Goal: Task Accomplishment & Management: Use online tool/utility

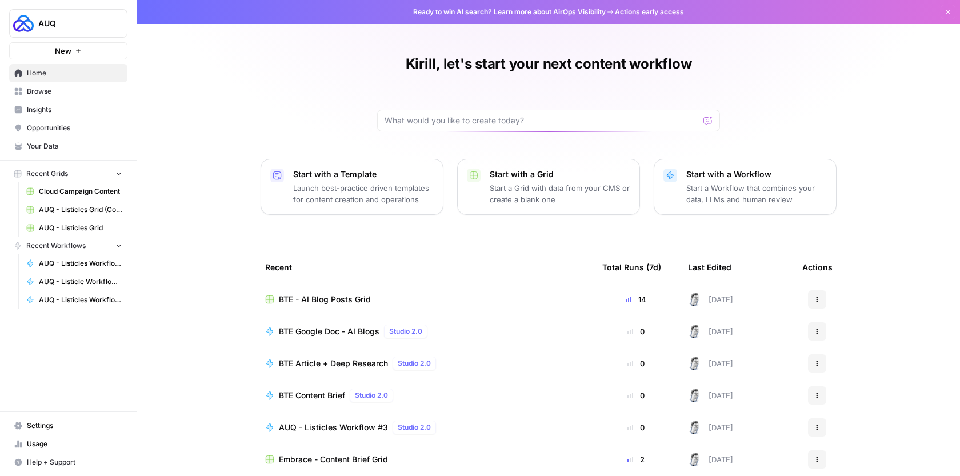
click at [79, 91] on span "Browse" at bounding box center [74, 91] width 95 height 10
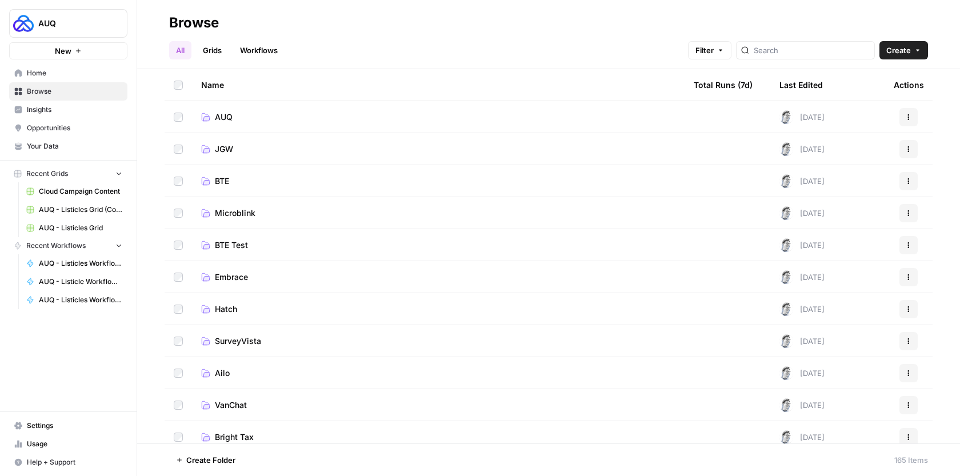
click at [290, 110] on td "AUQ" at bounding box center [438, 116] width 493 height 31
click at [227, 119] on span "AUQ" at bounding box center [224, 116] width 18 height 11
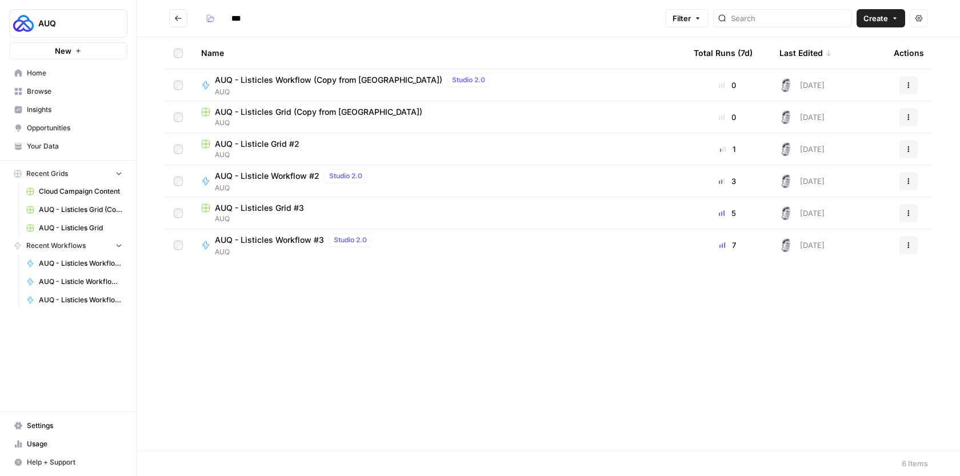
click at [909, 246] on icon "button" at bounding box center [908, 245] width 7 height 7
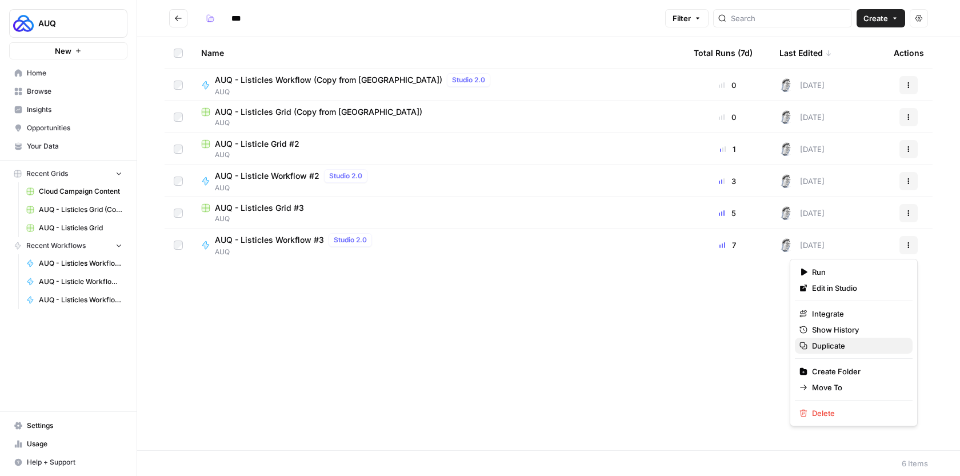
click at [841, 341] on span "Duplicate" at bounding box center [857, 345] width 91 height 11
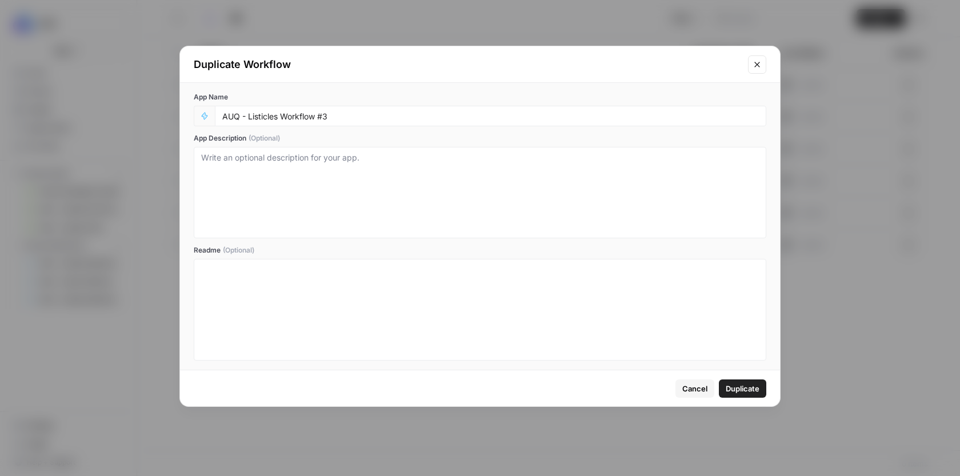
click at [757, 68] on icon "Close modal" at bounding box center [757, 64] width 9 height 9
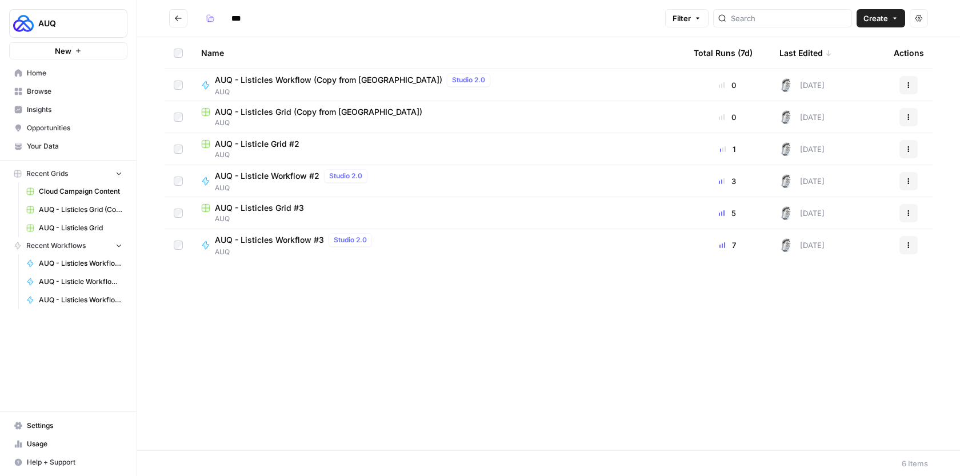
click at [887, 14] on span "Create" at bounding box center [876, 18] width 25 height 11
click at [848, 63] on span "Workflow" at bounding box center [859, 60] width 64 height 11
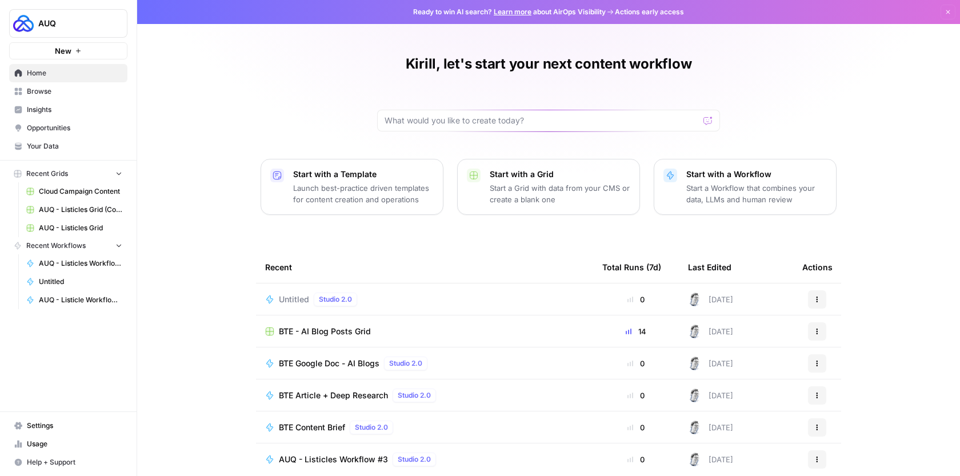
scroll to position [50, 0]
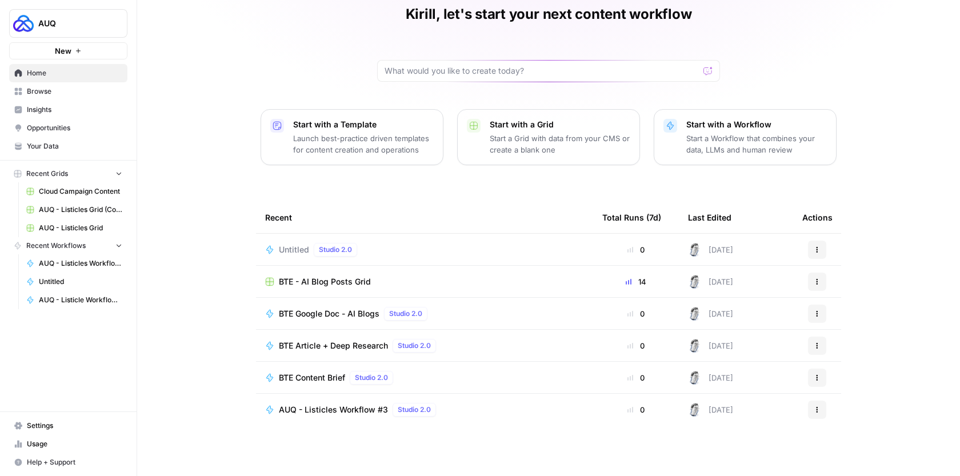
click at [46, 91] on span "Browse" at bounding box center [74, 91] width 95 height 10
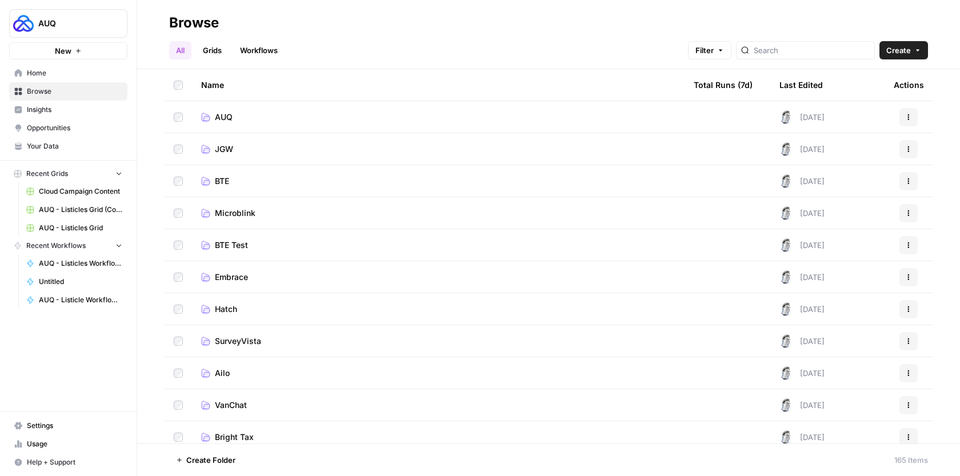
click at [306, 131] on td "AUQ" at bounding box center [438, 116] width 493 height 31
click at [235, 123] on td "AUQ" at bounding box center [438, 116] width 493 height 31
click at [239, 121] on link "AUQ" at bounding box center [438, 116] width 474 height 11
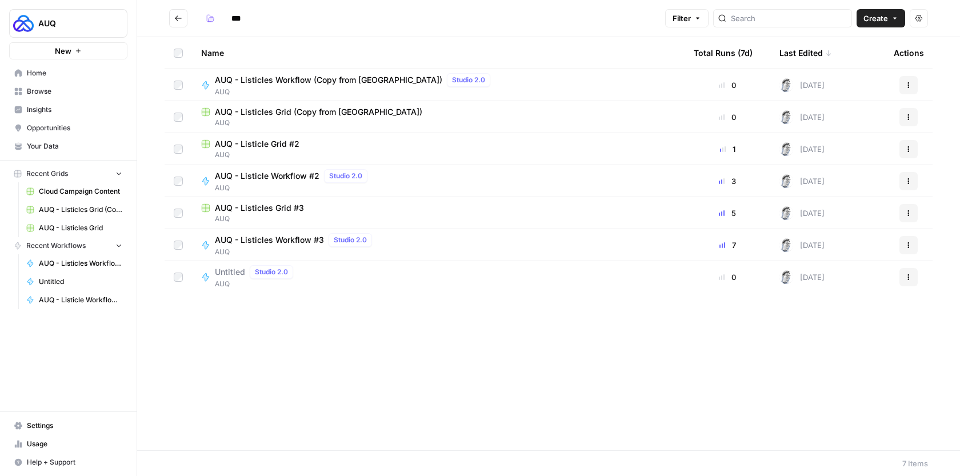
click at [279, 235] on span "AUQ - Listicles Workflow #3" at bounding box center [269, 239] width 109 height 11
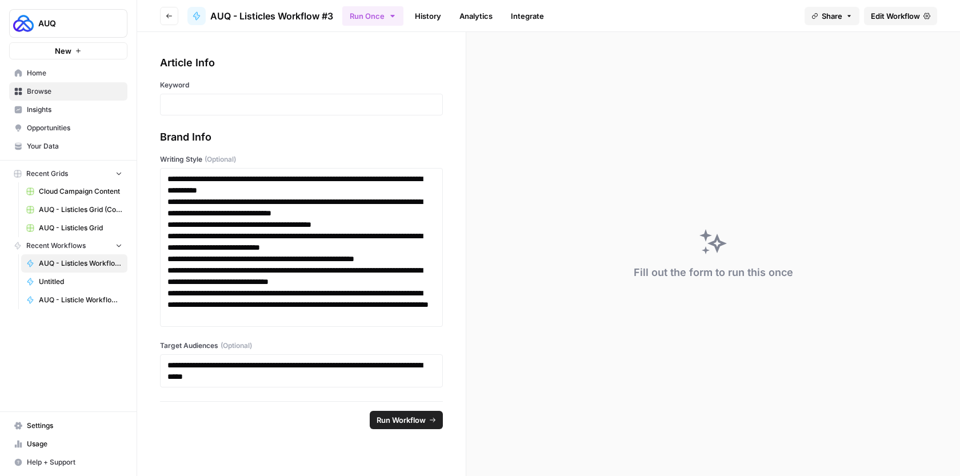
click at [893, 17] on span "Edit Workflow" at bounding box center [895, 15] width 49 height 11
